Goal: Share content

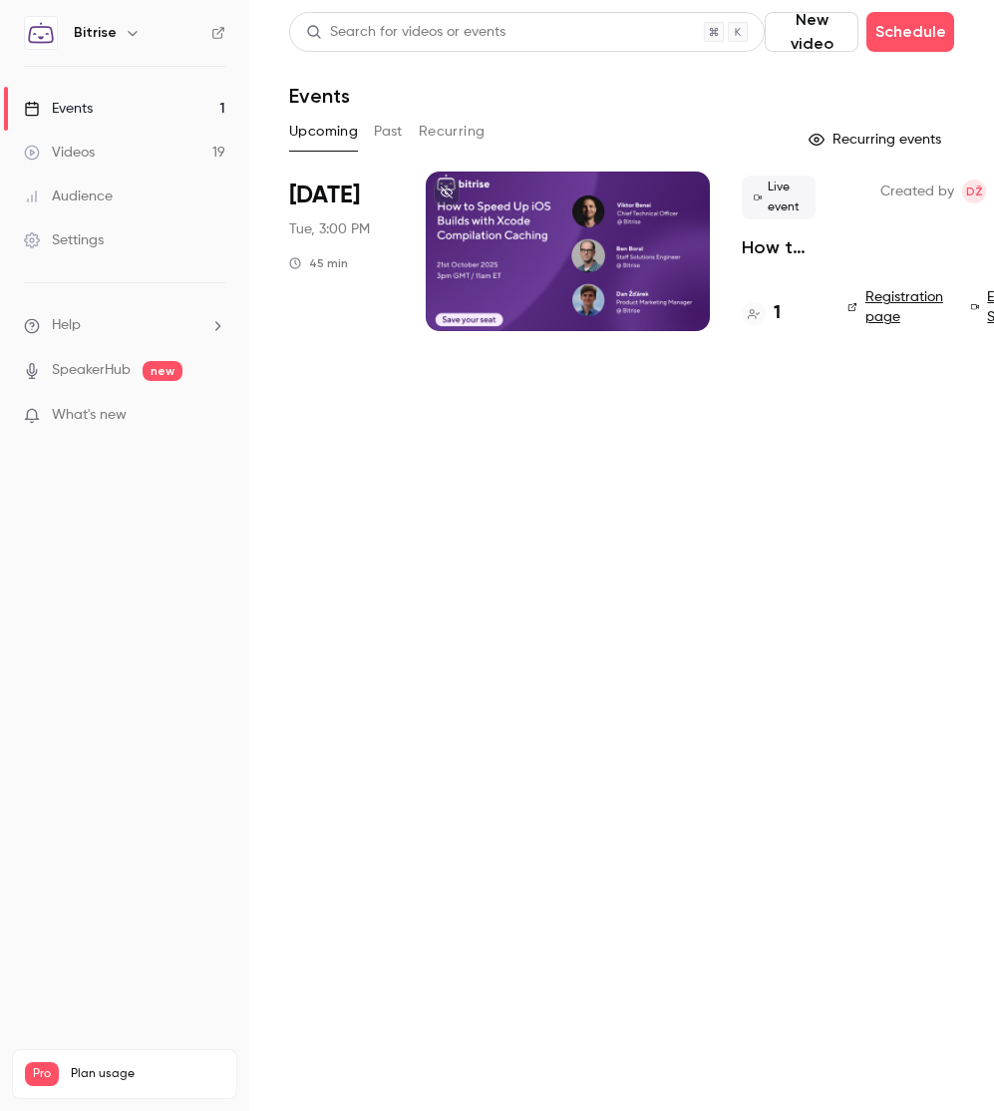
click at [529, 195] on div at bounding box center [568, 252] width 284 height 160
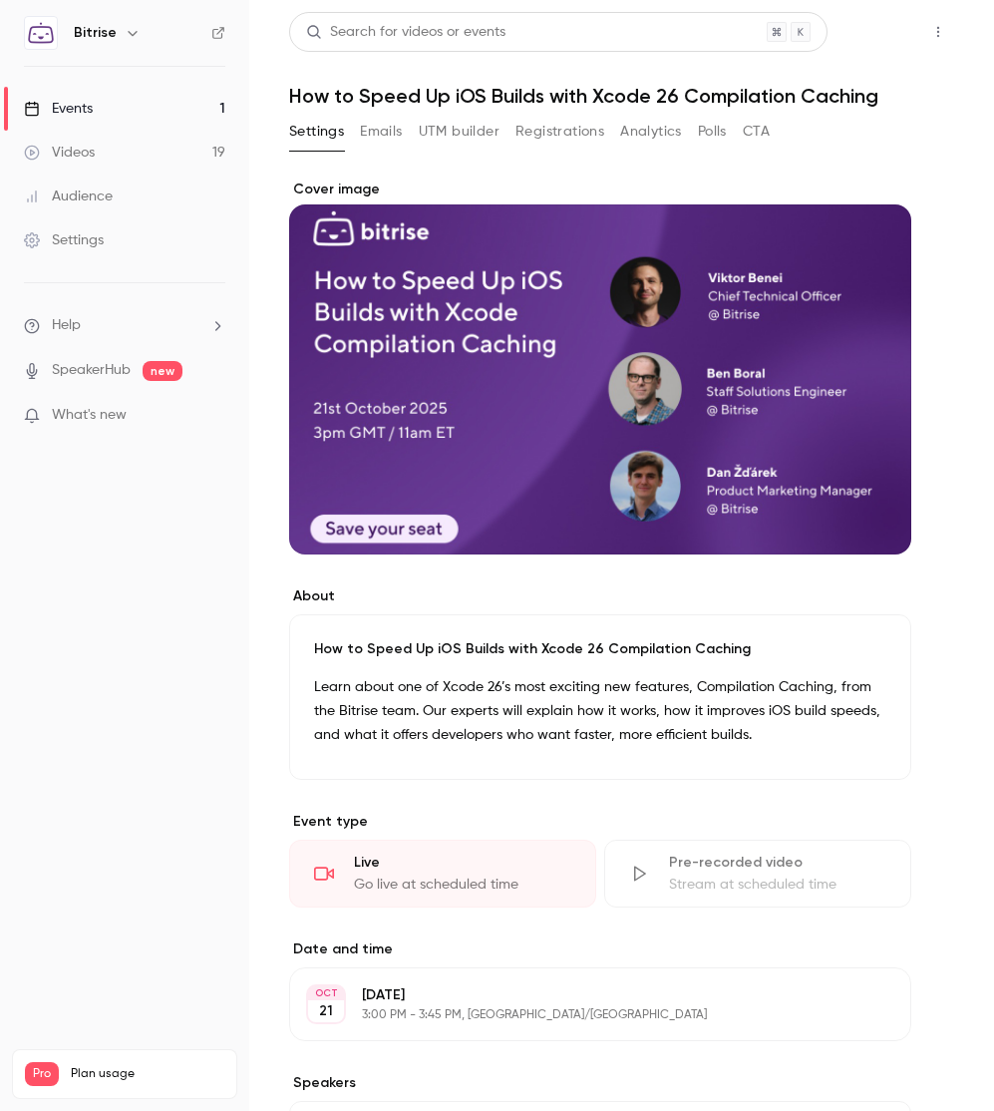
click at [859, 32] on button "Share" at bounding box center [867, 32] width 79 height 40
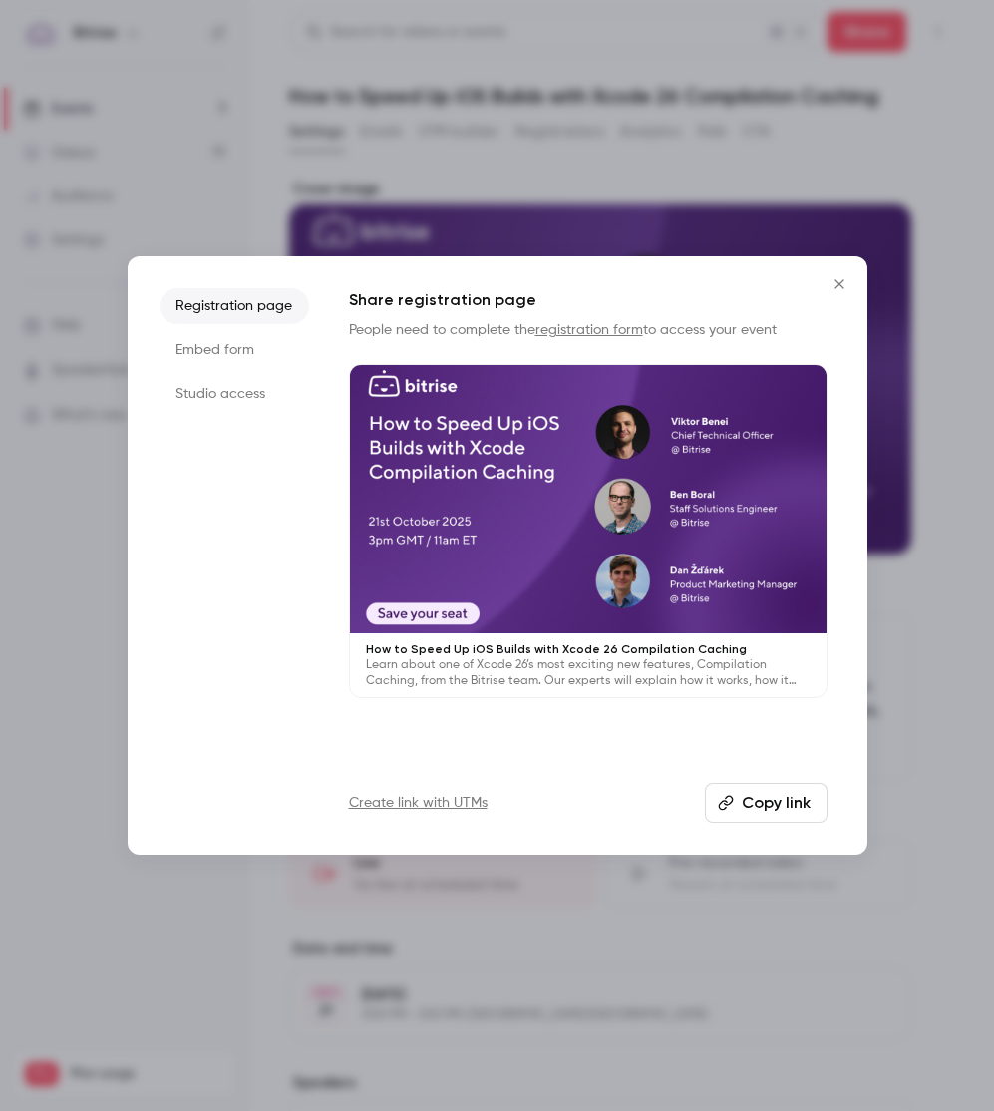
click at [465, 798] on link "Create link with UTMs" at bounding box center [418, 803] width 139 height 20
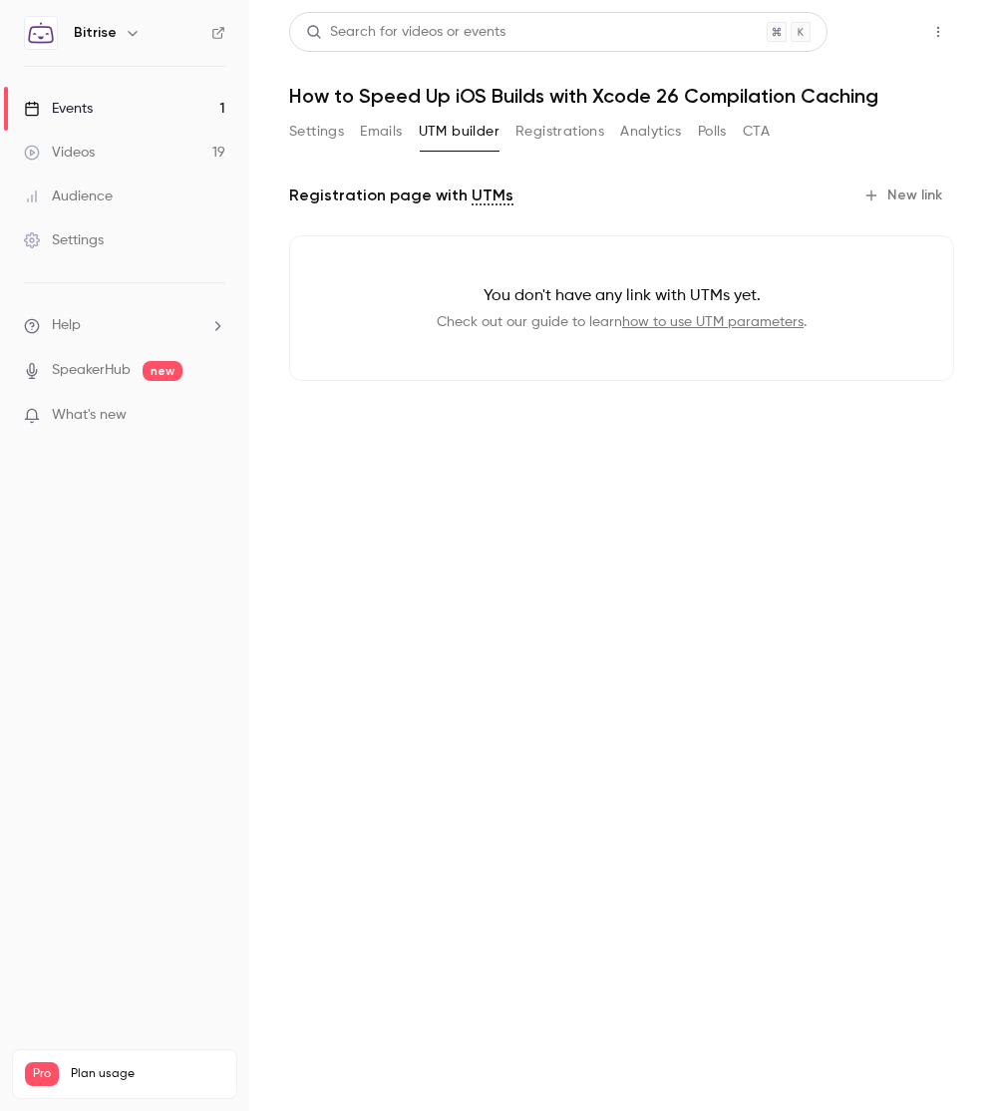
click at [874, 20] on button "Share" at bounding box center [867, 32] width 79 height 40
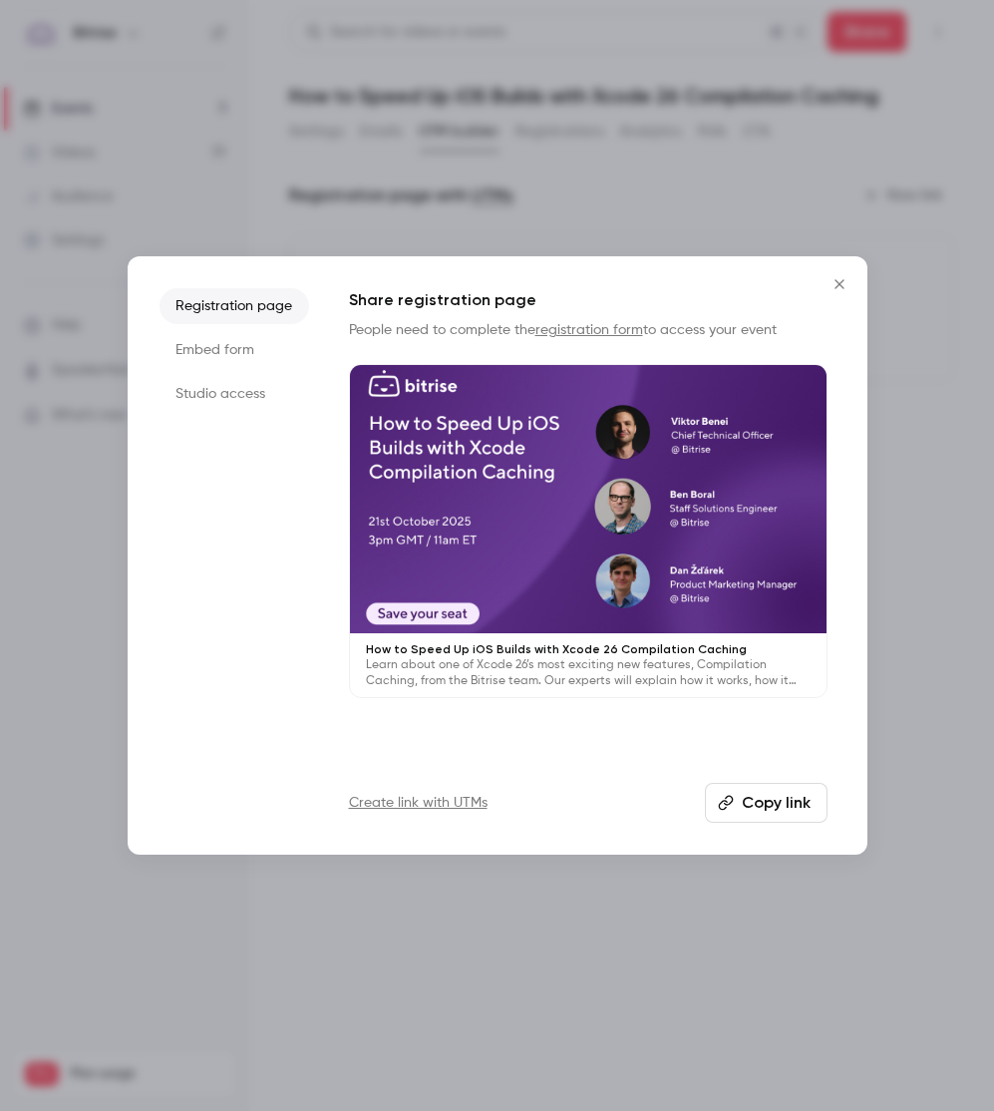
click at [784, 816] on button "Copy link" at bounding box center [766, 803] width 123 height 40
click at [678, 935] on div at bounding box center [497, 555] width 994 height 1111
